Goal: Task Accomplishment & Management: Manage account settings

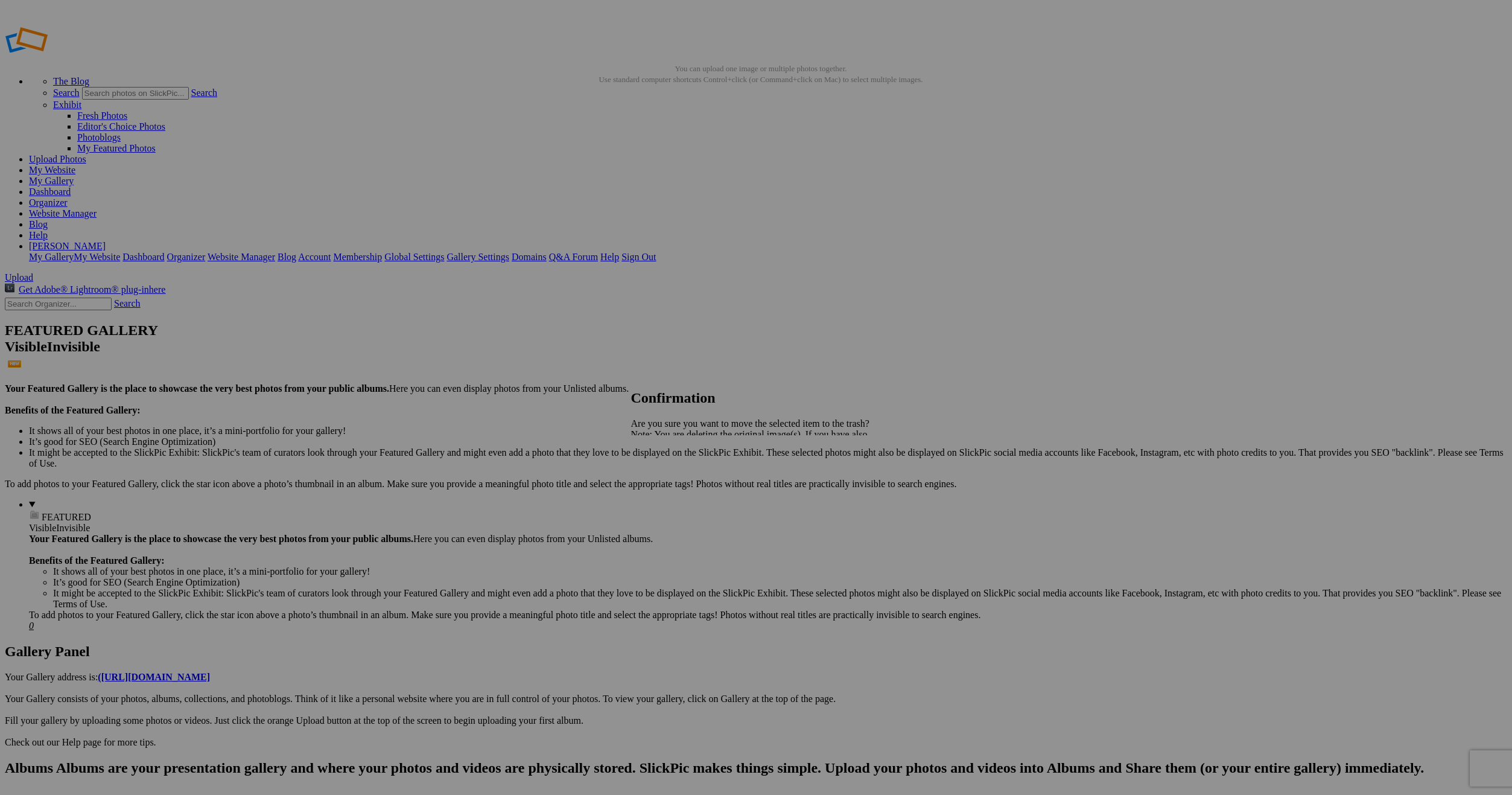
click at [672, 480] on link "Yes" at bounding box center [664, 477] width 14 height 10
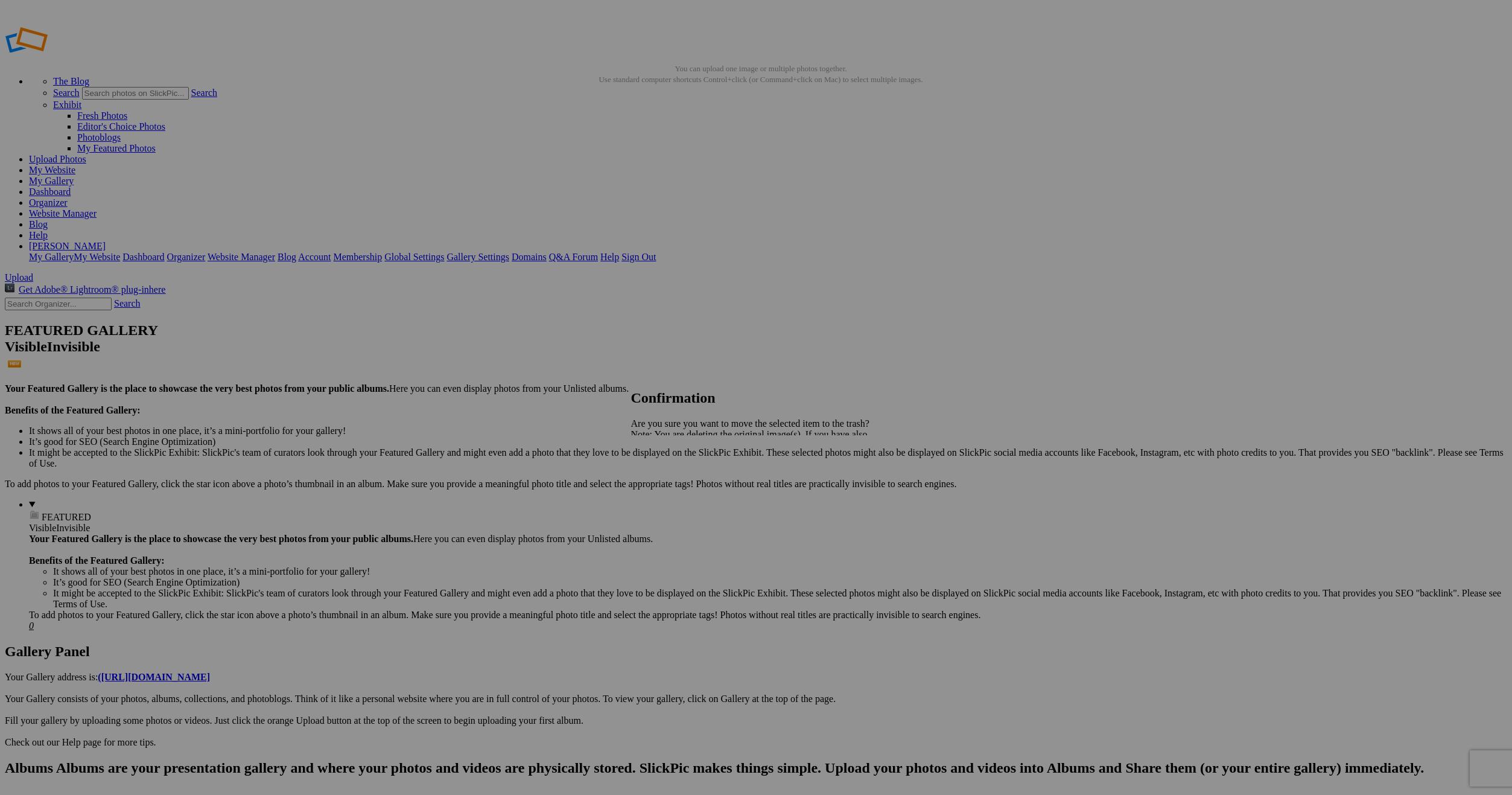
click at [672, 475] on link "Yes" at bounding box center [664, 477] width 14 height 10
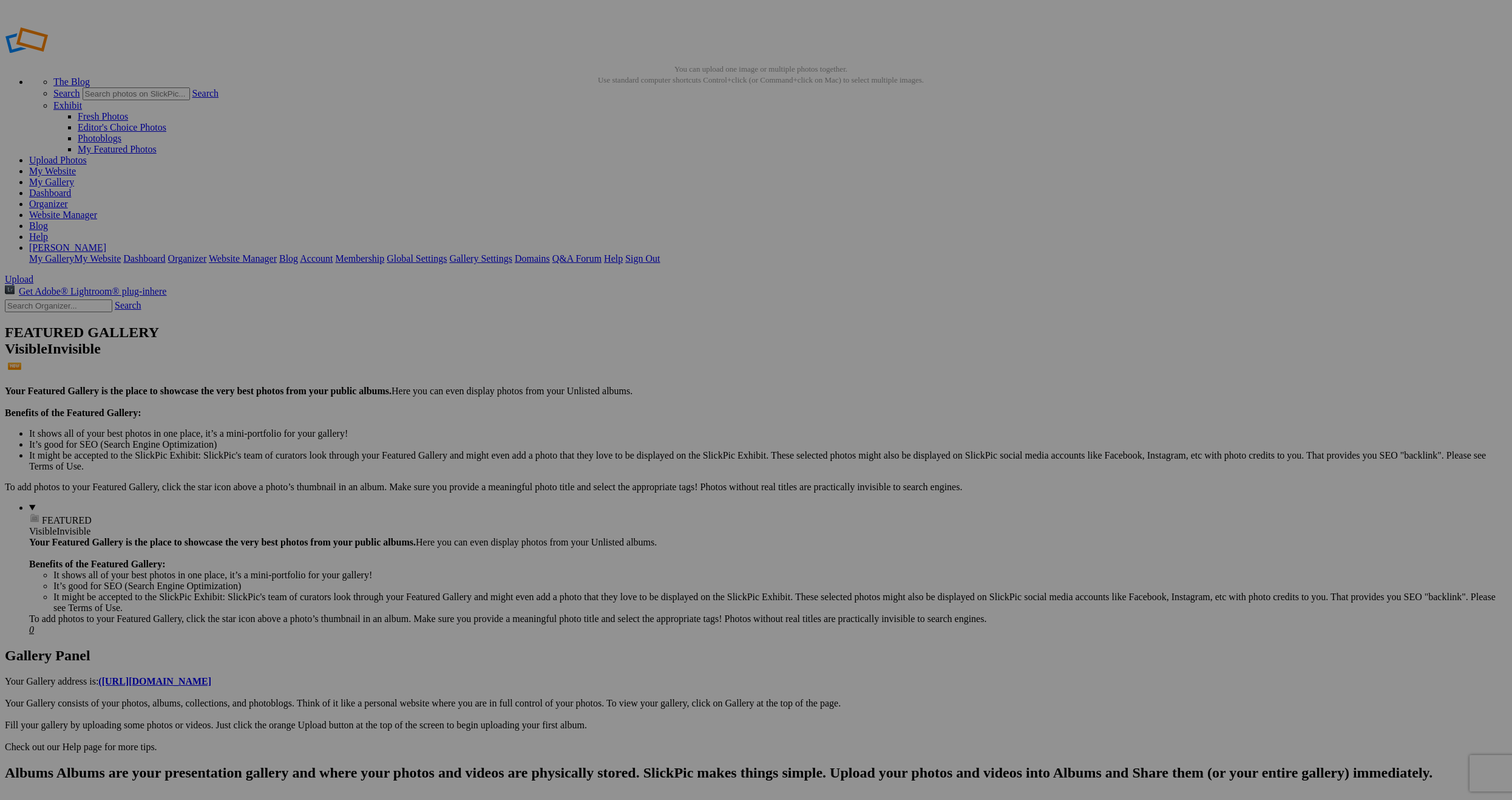
type input "Artscapes"
